Goal: Task Accomplishment & Management: Manage account settings

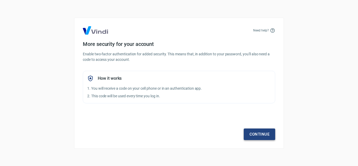
click at [261, 134] on font "Continue" at bounding box center [260, 134] width 20 height 5
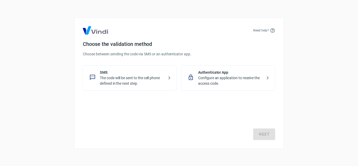
click at [229, 83] on p "Configure an application to receive the access code." at bounding box center [230, 80] width 64 height 11
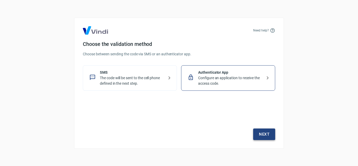
click at [267, 133] on font "Next" at bounding box center [264, 134] width 10 height 5
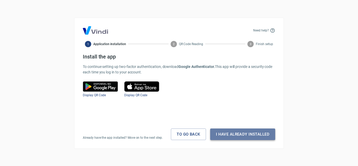
click at [247, 133] on font "I have already installed" at bounding box center [243, 134] width 54 height 5
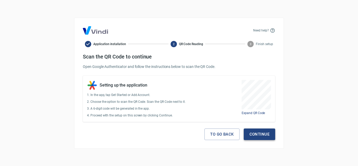
click at [261, 131] on font "Continue" at bounding box center [260, 134] width 20 height 7
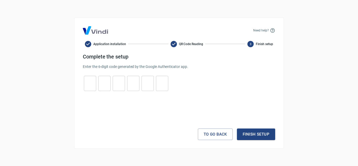
click at [89, 83] on input "tel" at bounding box center [90, 83] width 12 height 11
type input "3"
type input "2"
type input "3"
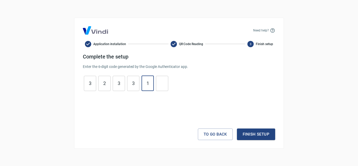
type input "1"
type input "3"
click at [252, 132] on font "Finish setup" at bounding box center [256, 134] width 27 height 5
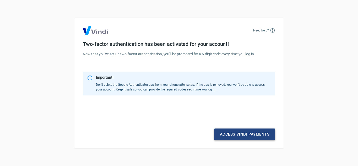
click at [240, 132] on font "Access Vindi payments" at bounding box center [245, 134] width 50 height 5
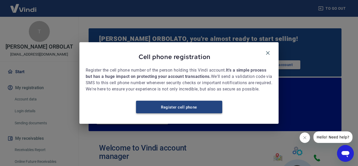
click at [188, 110] on font "Register cell phone" at bounding box center [179, 107] width 36 height 5
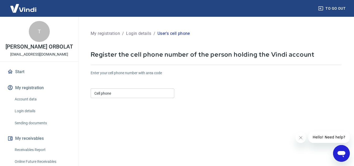
click at [125, 95] on input "Cell phone" at bounding box center [133, 93] width 84 height 10
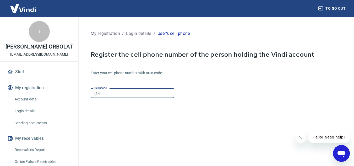
type input "(1"
click at [155, 94] on input "(40) 9916-8683" at bounding box center [133, 93] width 84 height 10
type input "(4"
type input "(14) 09916-8683"
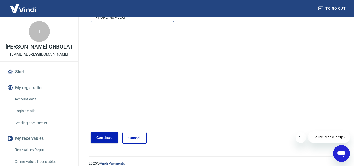
scroll to position [82, 0]
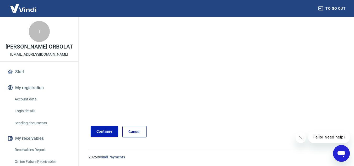
click at [141, 131] on link "Cancel" at bounding box center [135, 132] width 24 height 12
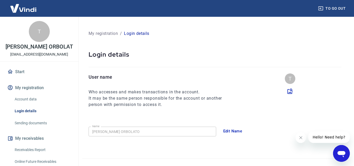
click at [37, 101] on link "Account data" at bounding box center [43, 99] width 60 height 11
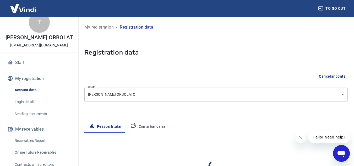
select select "SP"
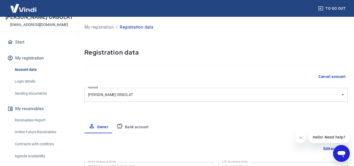
scroll to position [43, 0]
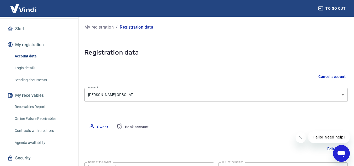
click at [125, 108] on div "My registration / Registration data Registration data Cancel account Account TH…" at bounding box center [216, 166] width 276 height 298
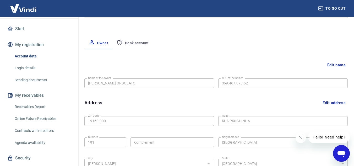
scroll to position [73, 0]
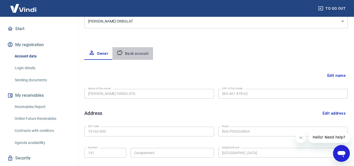
click at [149, 49] on button "Bank account" at bounding box center [133, 53] width 41 height 13
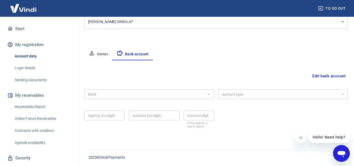
scroll to position [73, 0]
drag, startPoint x: 353, startPoint y: 93, endPoint x: 354, endPoint y: 96, distance: 2.8
click at [354, 96] on div "My registration / Registration data Registration data Cancel account Account TH…" at bounding box center [216, 44] width 276 height 200
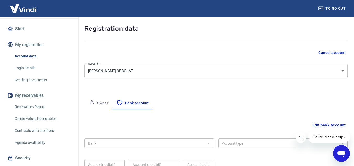
scroll to position [22, 0]
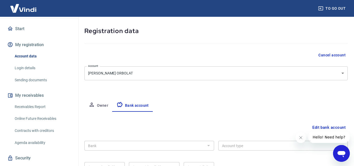
click at [35, 108] on link "Receivables Report" at bounding box center [43, 106] width 60 height 11
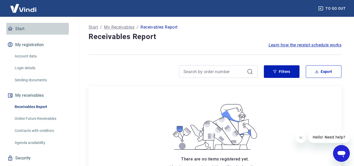
click at [20, 31] on font "Start" at bounding box center [19, 28] width 9 height 5
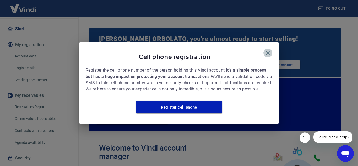
click at [271, 49] on button "button" at bounding box center [268, 53] width 9 height 9
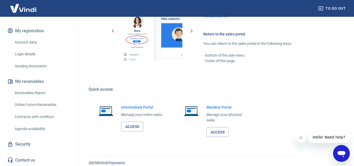
scroll to position [363, 0]
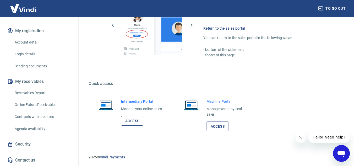
click at [138, 121] on font "Access" at bounding box center [132, 121] width 14 height 4
click at [219, 124] on font "Access" at bounding box center [218, 126] width 14 height 4
click at [45, 105] on font "Online Future Receivables" at bounding box center [36, 105] width 42 height 4
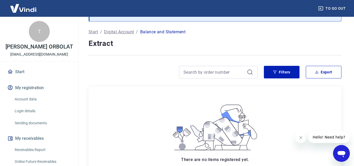
scroll to position [31, 0]
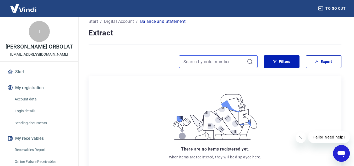
click at [217, 63] on input at bounding box center [214, 62] width 61 height 8
click at [272, 59] on button "Filters" at bounding box center [282, 61] width 36 height 13
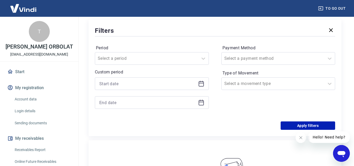
scroll to position [94, 0]
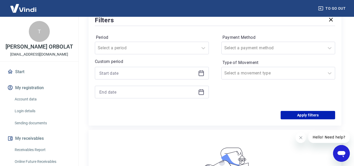
click at [201, 73] on icon at bounding box center [201, 72] width 5 height 1
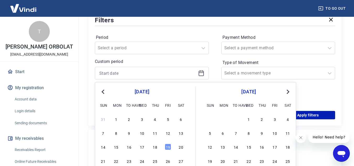
click at [210, 50] on div "Period Select a period Custom period Previous Month Next Month [DATE] Sun Mon t…" at bounding box center [215, 69] width 241 height 84
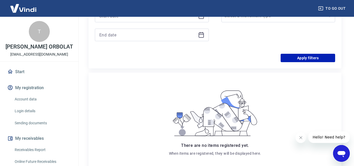
scroll to position [192, 0]
